Goal: Transaction & Acquisition: Purchase product/service

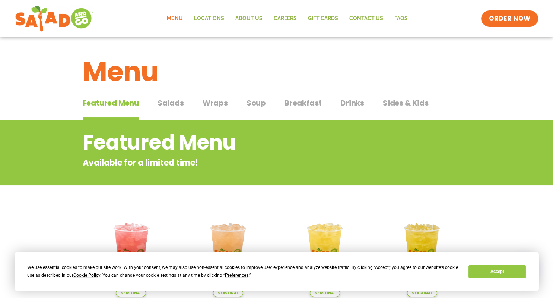
click at [171, 102] on span "Salads" at bounding box center [171, 102] width 26 height 11
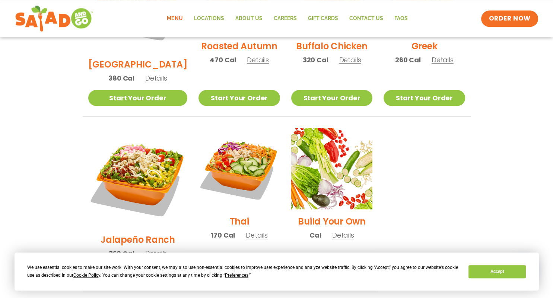
scroll to position [477, 0]
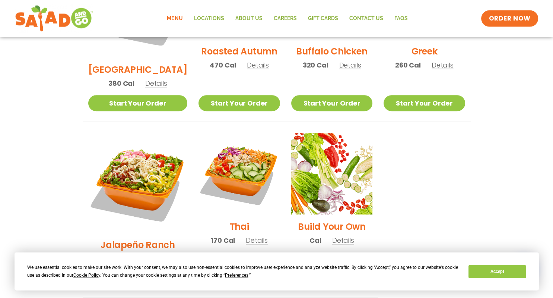
click at [247, 236] on span "Details" at bounding box center [257, 240] width 22 height 9
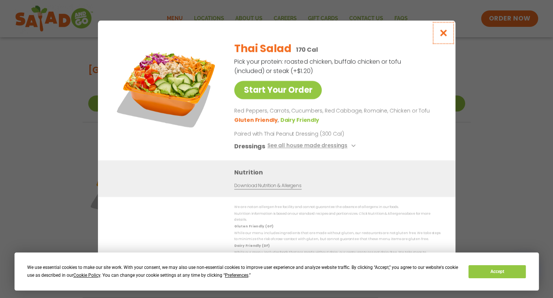
click at [442, 34] on icon "Close modal" at bounding box center [442, 33] width 9 height 8
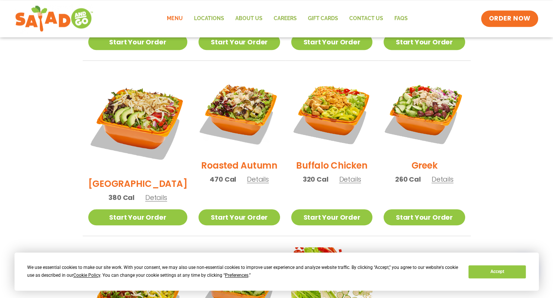
scroll to position [359, 0]
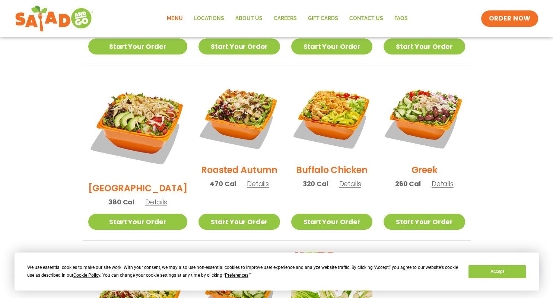
click at [442, 179] on span "Details" at bounding box center [443, 183] width 22 height 9
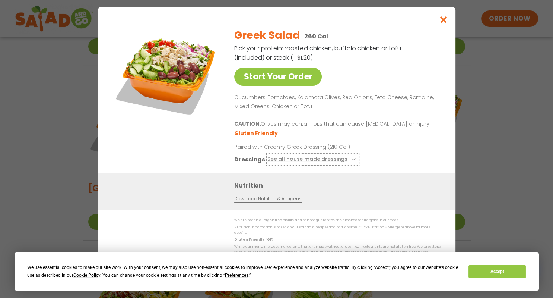
click at [351, 161] on icon at bounding box center [352, 159] width 3 height 3
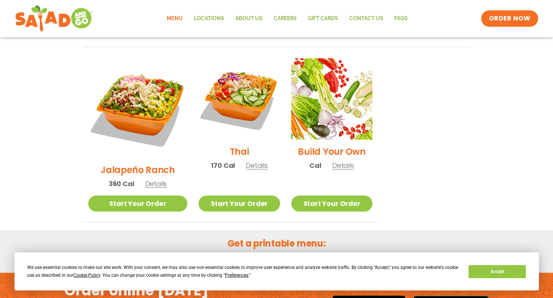
scroll to position [556, 0]
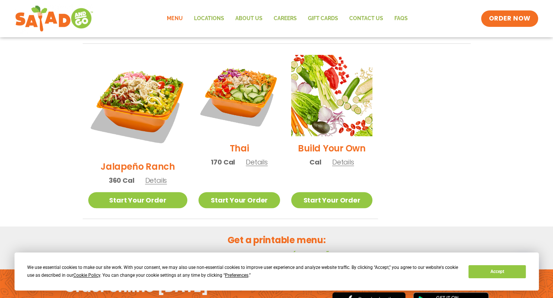
click at [246, 157] on span "Details" at bounding box center [257, 161] width 22 height 9
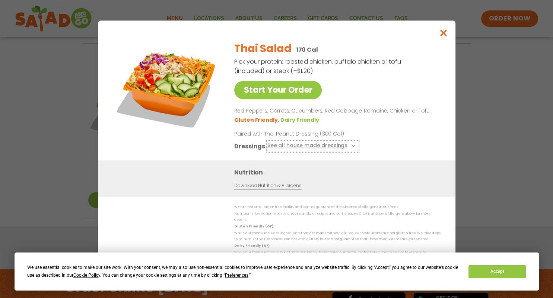
click at [321, 149] on button "See all house made dressings" at bounding box center [312, 146] width 91 height 9
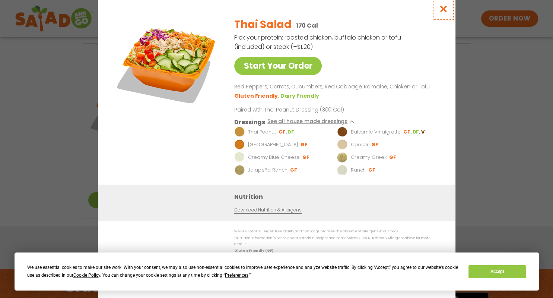
click at [447, 12] on icon "Close modal" at bounding box center [442, 9] width 9 height 8
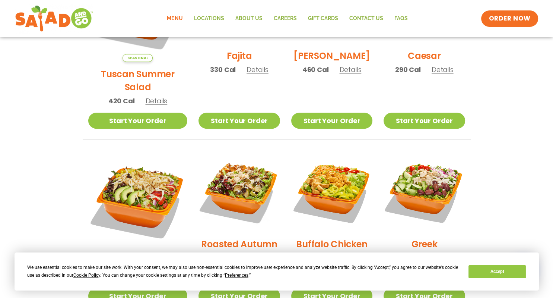
scroll to position [364, 0]
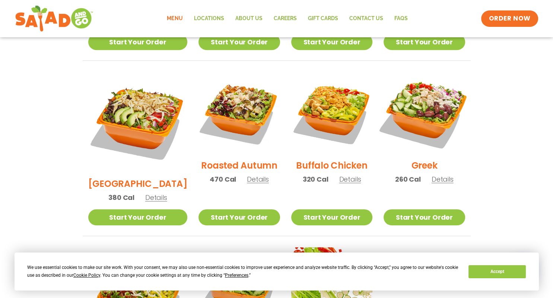
click at [430, 118] on img at bounding box center [424, 112] width 95 height 95
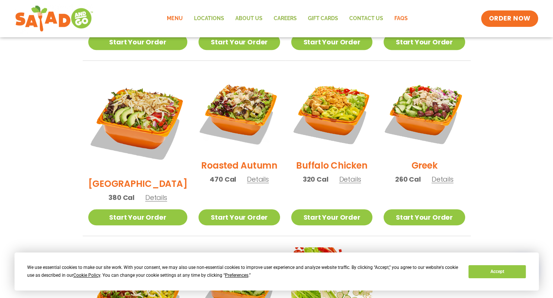
click at [400, 16] on link "FAQs" at bounding box center [400, 18] width 25 height 17
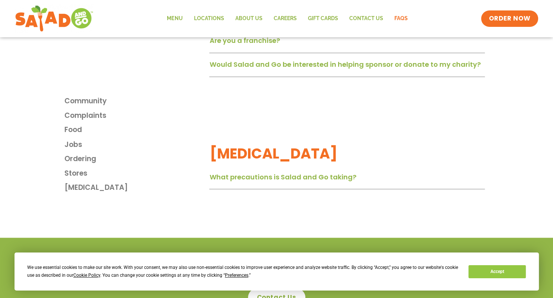
scroll to position [1337, 0]
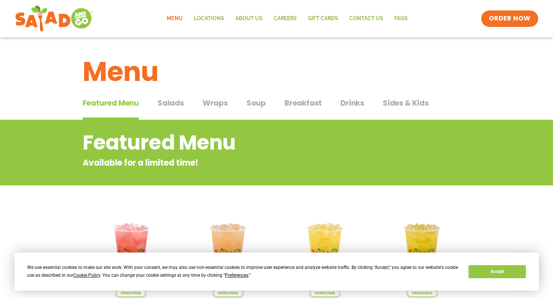
click at [179, 101] on span "Salads" at bounding box center [171, 102] width 26 height 11
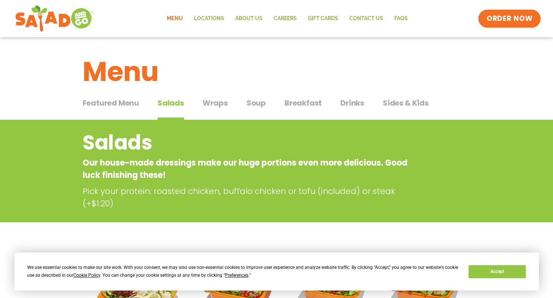
click at [503, 18] on span "ORDER NOW" at bounding box center [510, 19] width 46 height 10
